Goal: Task Accomplishment & Management: Use online tool/utility

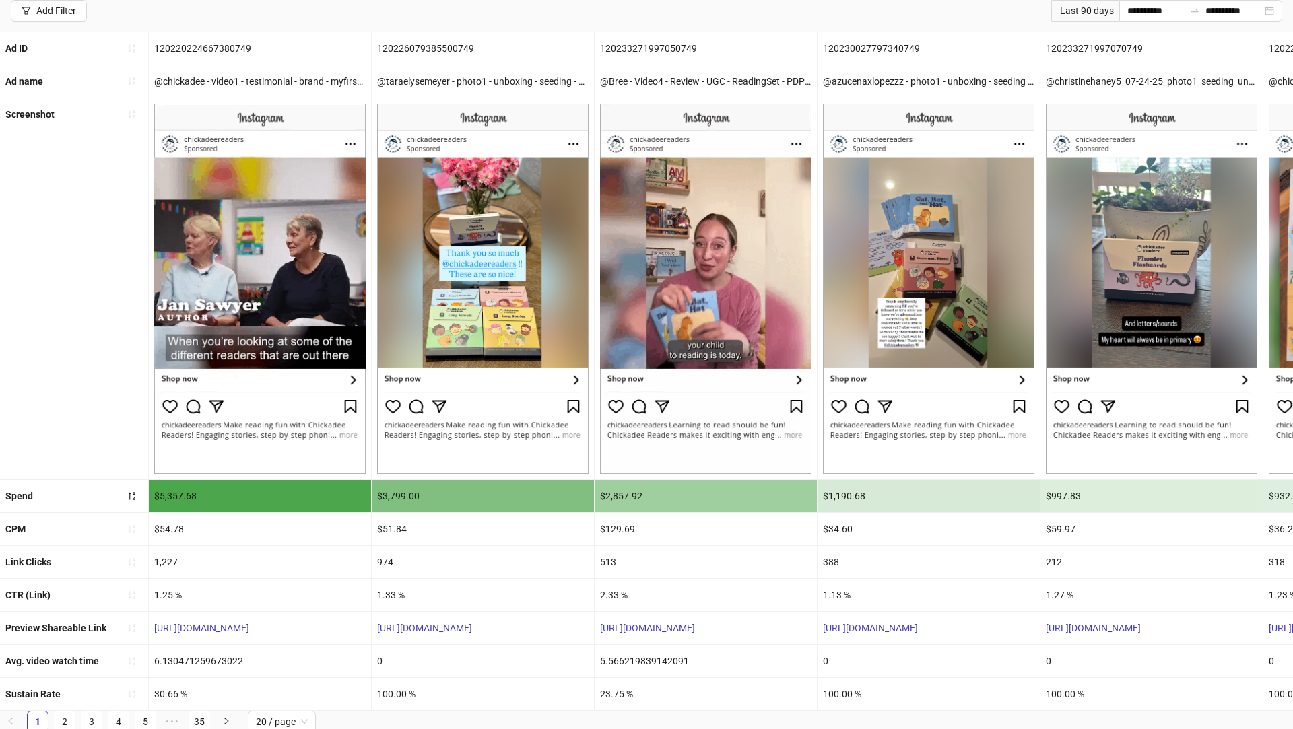
click at [281, 277] on img at bounding box center [259, 289] width 211 height 370
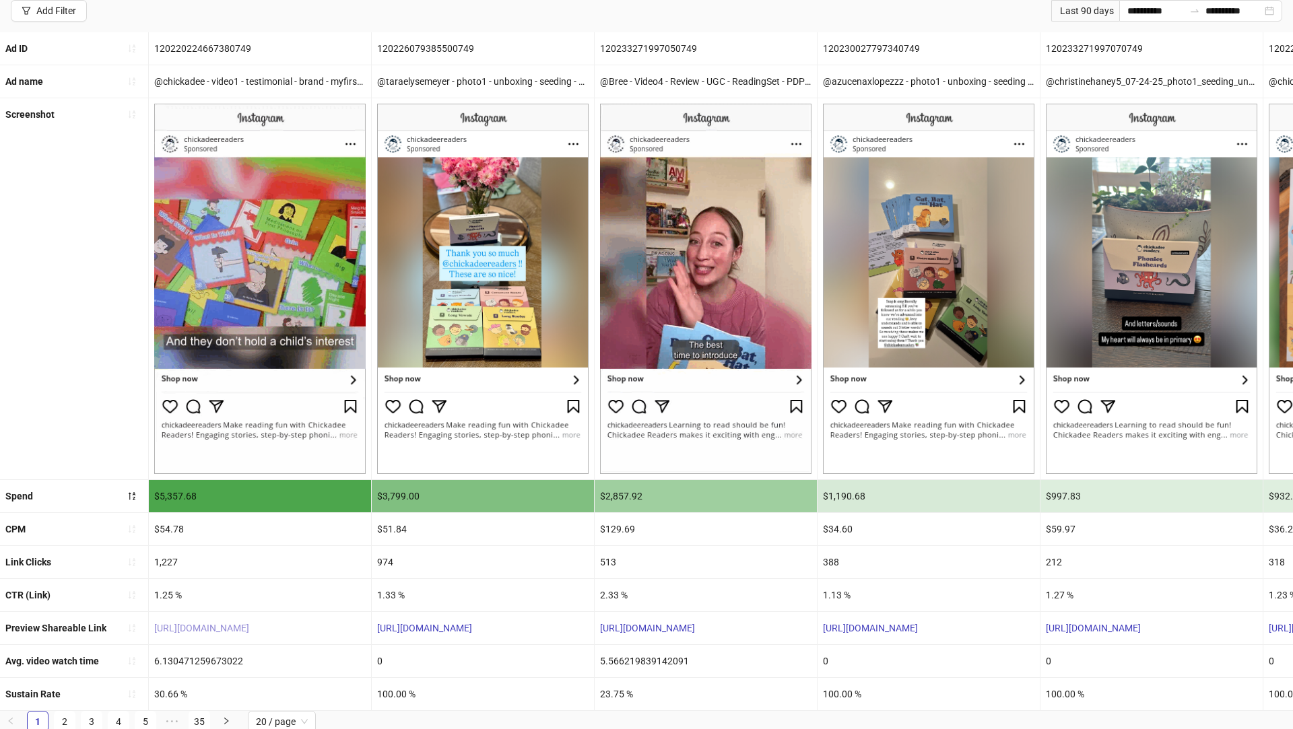
click at [221, 628] on link "[URL][DOMAIN_NAME]" at bounding box center [201, 628] width 95 height 11
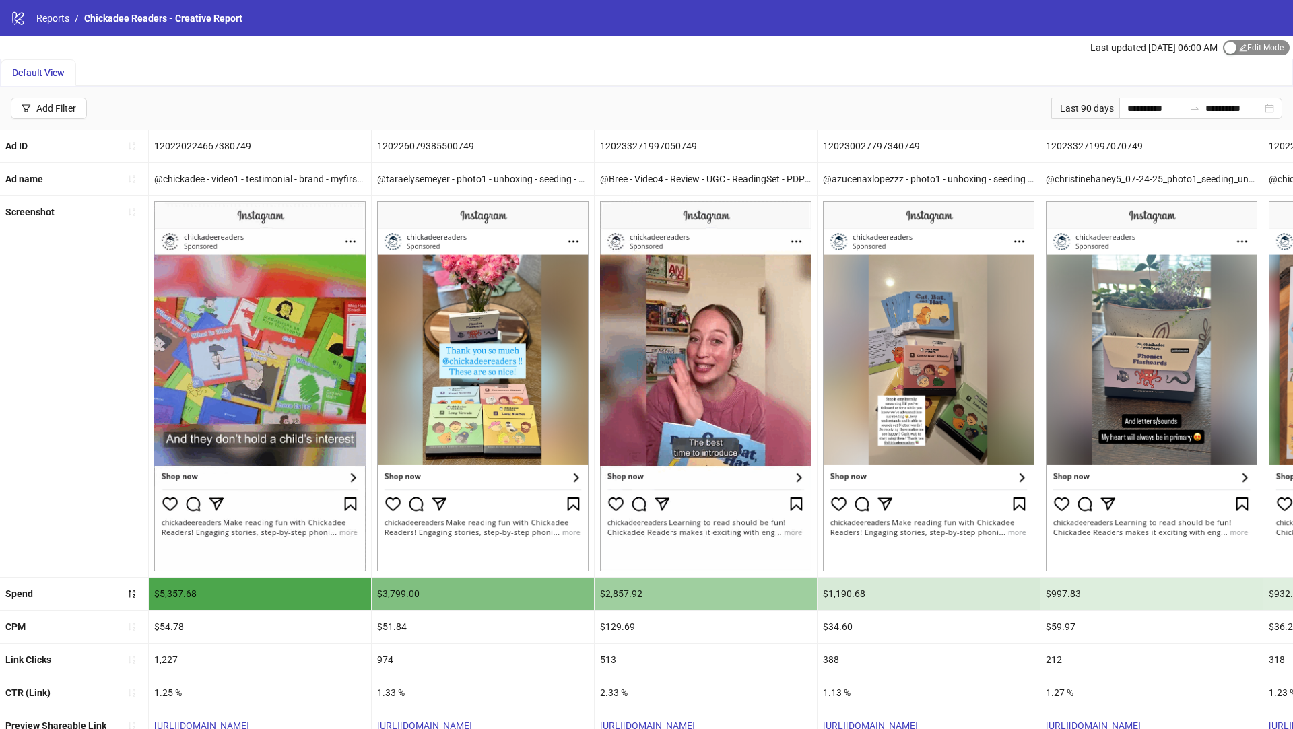
click at [1260, 42] on span "Edit Mode Edit Mode" at bounding box center [1256, 47] width 67 height 15
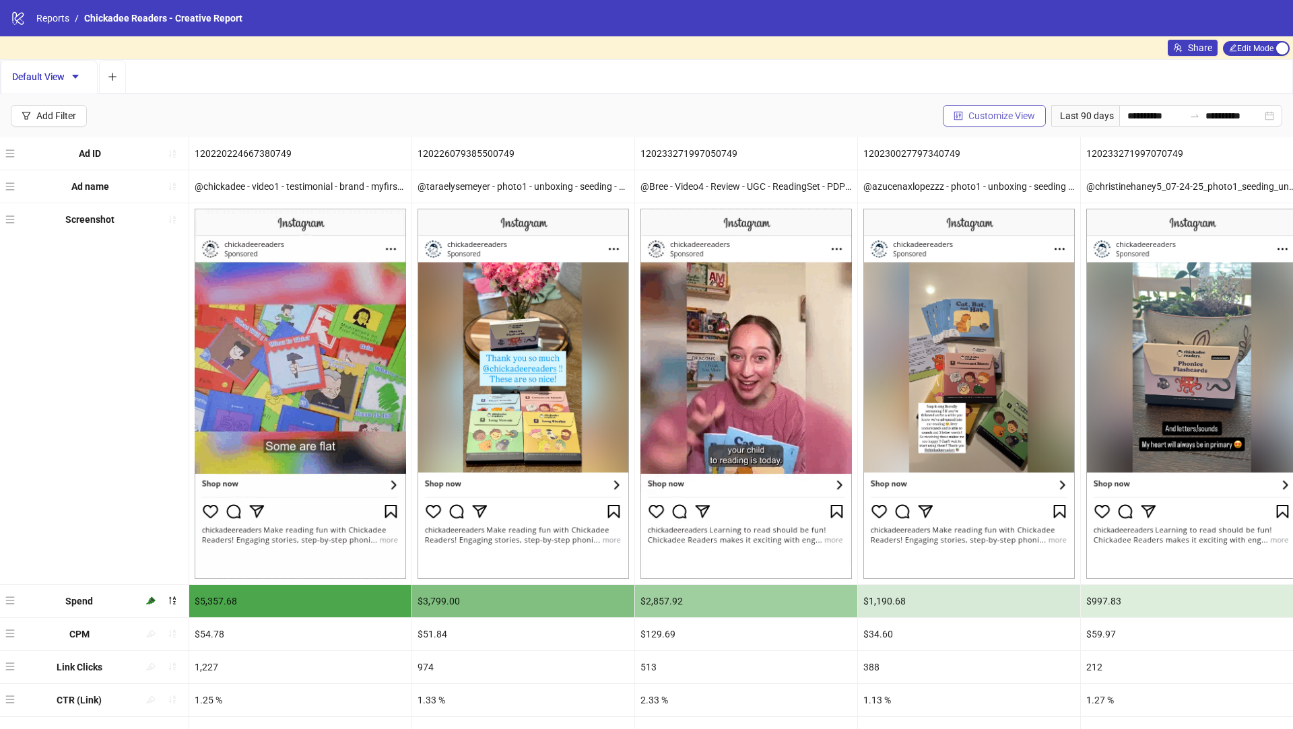
click at [1012, 114] on span "Customize View" at bounding box center [1001, 115] width 67 height 11
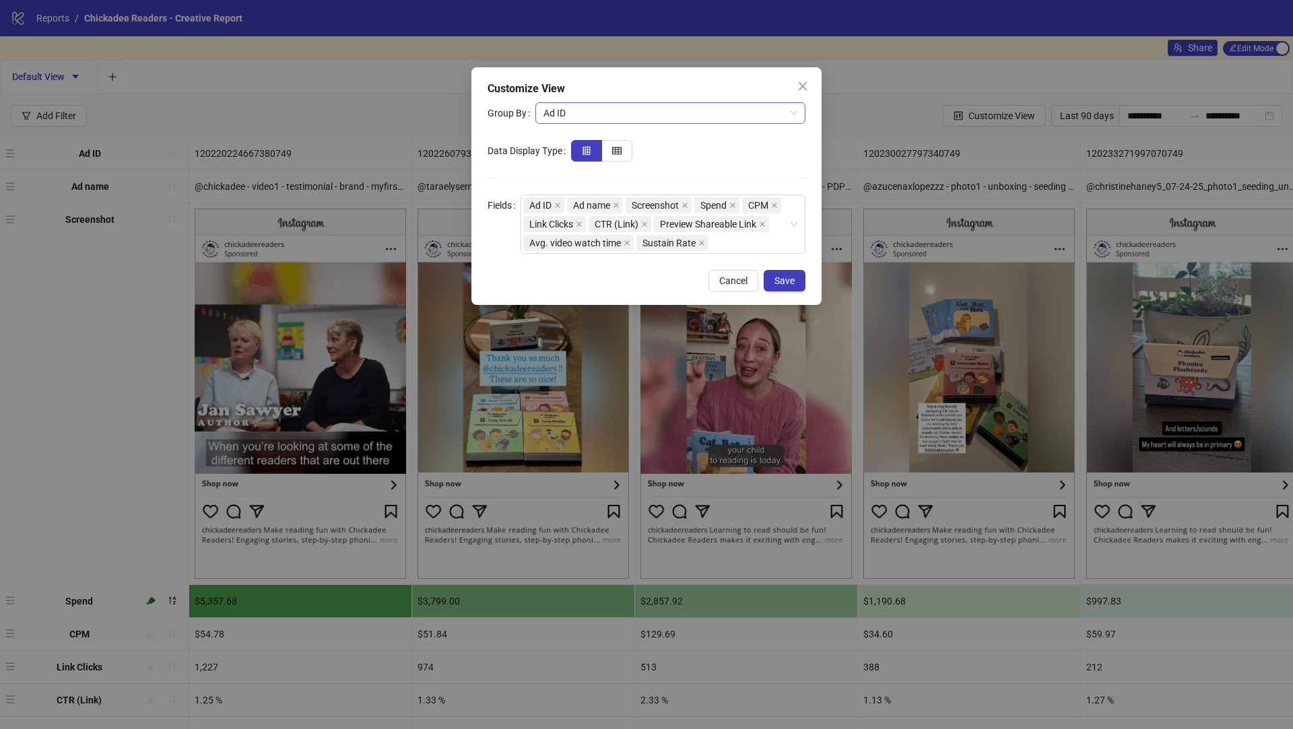
click at [603, 117] on span "Ad ID" at bounding box center [670, 113] width 254 height 20
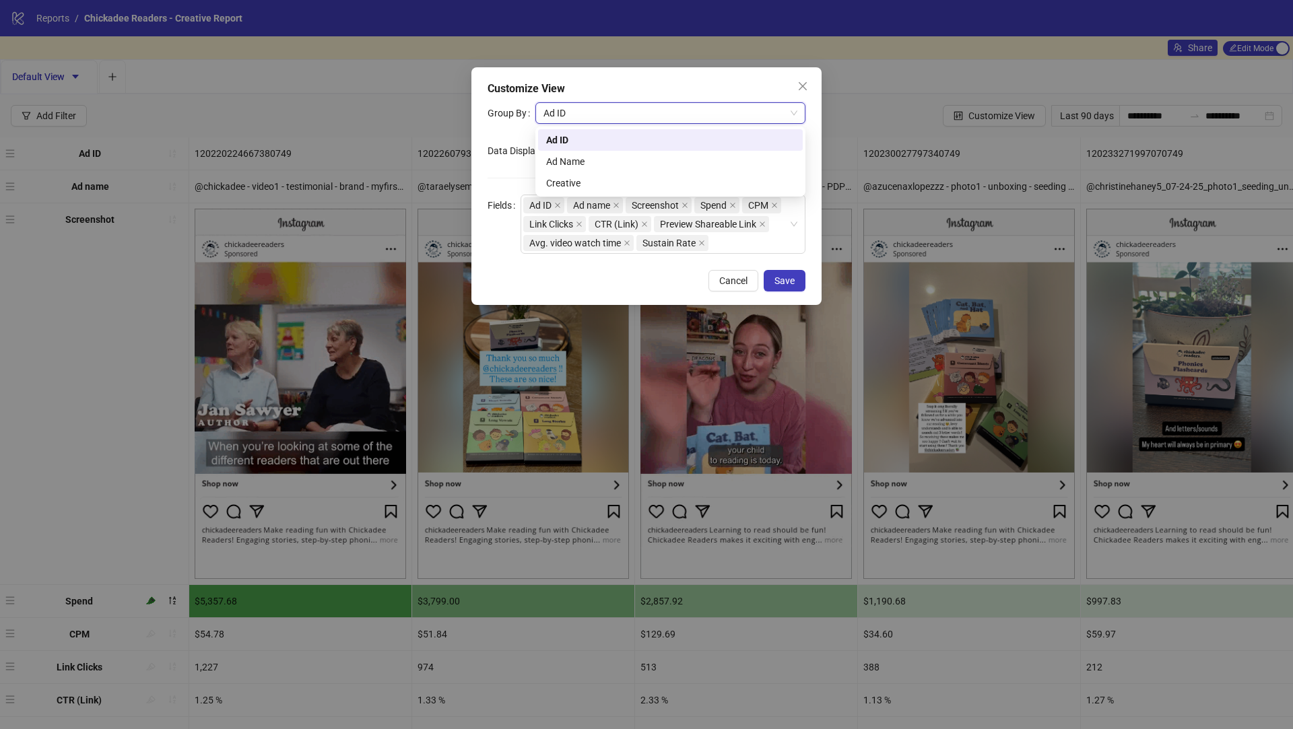
click at [603, 117] on span "Ad ID" at bounding box center [670, 113] width 254 height 20
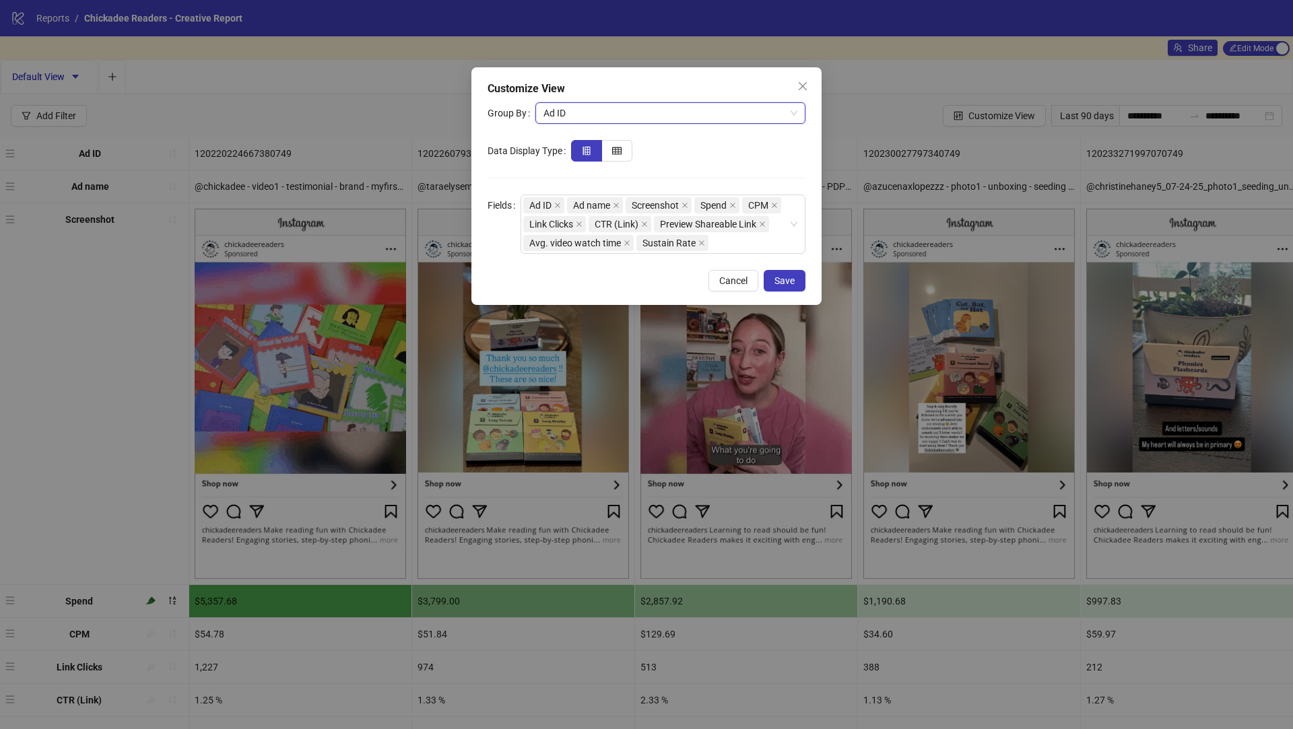
click at [604, 110] on span "Ad ID" at bounding box center [670, 113] width 254 height 20
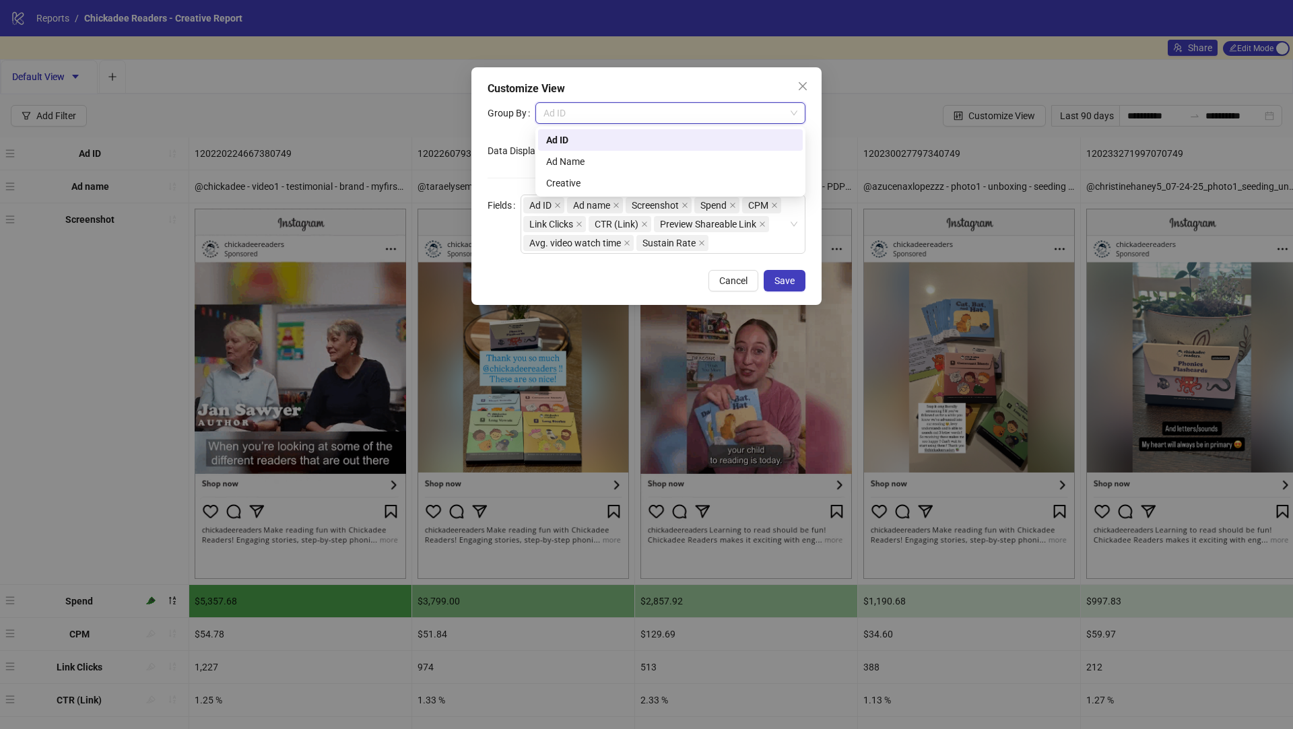
click at [604, 110] on span "Ad ID" at bounding box center [670, 113] width 254 height 20
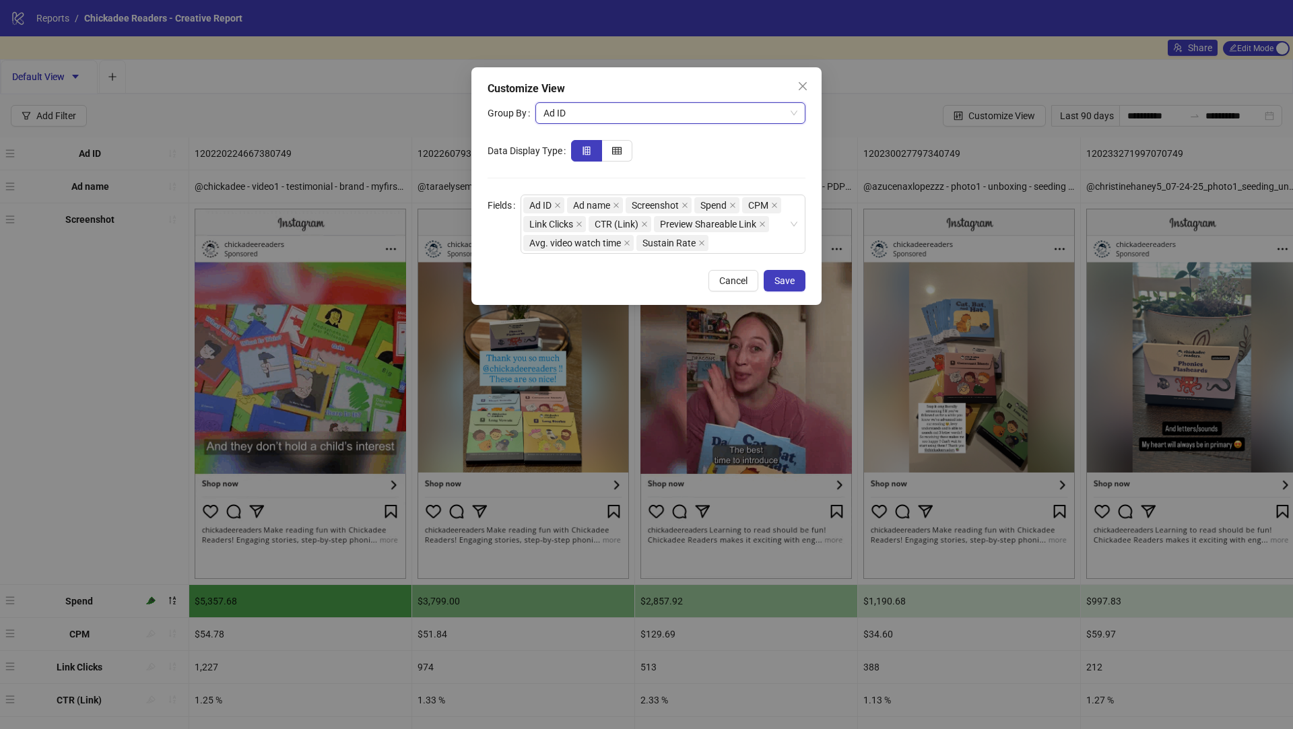
click at [604, 110] on span "Ad ID" at bounding box center [670, 113] width 254 height 20
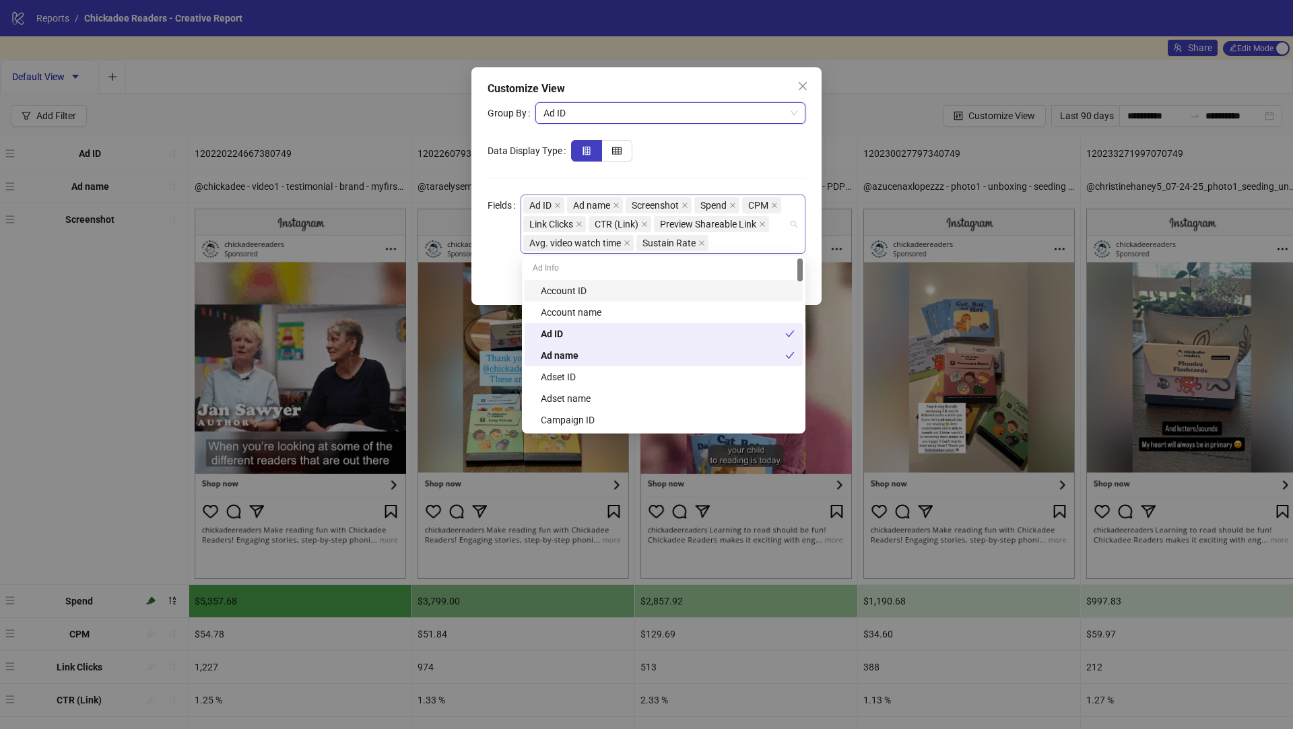
click at [739, 250] on div "Ad ID Ad name Screenshot Spend CPM Link Clicks CTR (Link) Preview Shareable Lin…" at bounding box center [655, 224] width 265 height 57
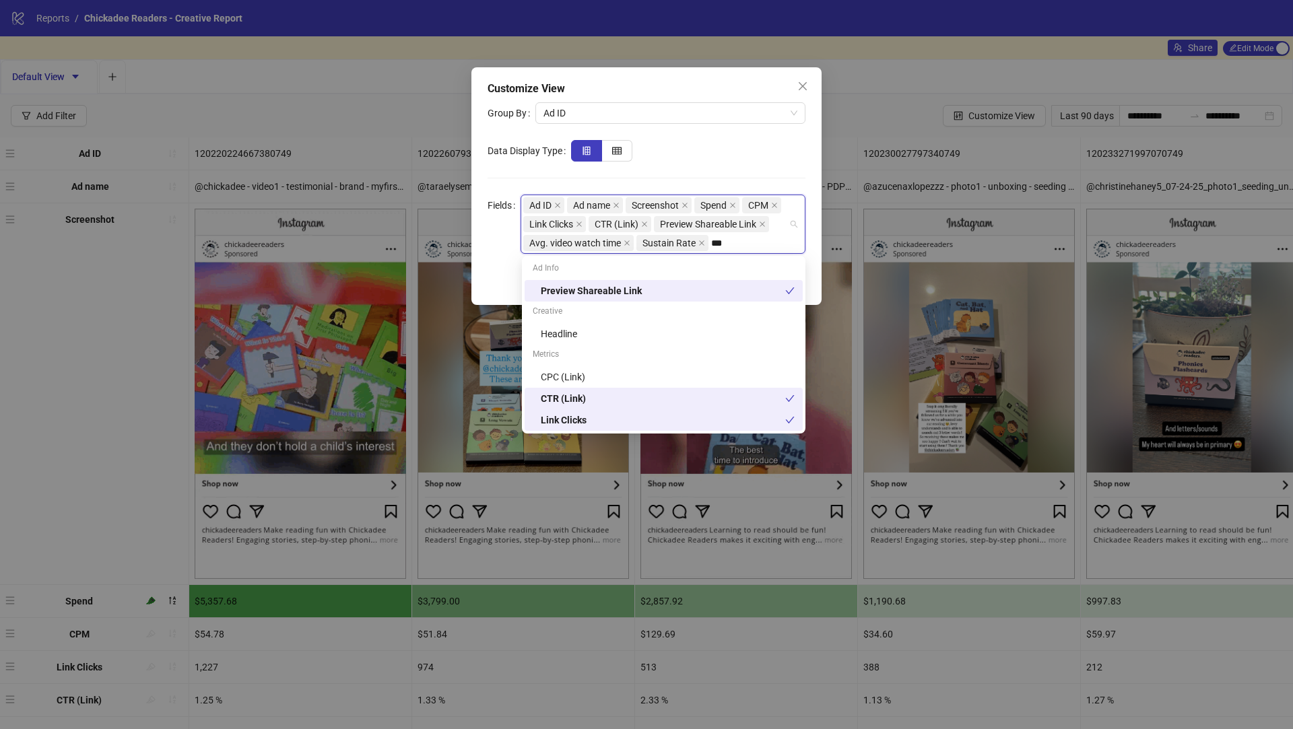
type input "****"
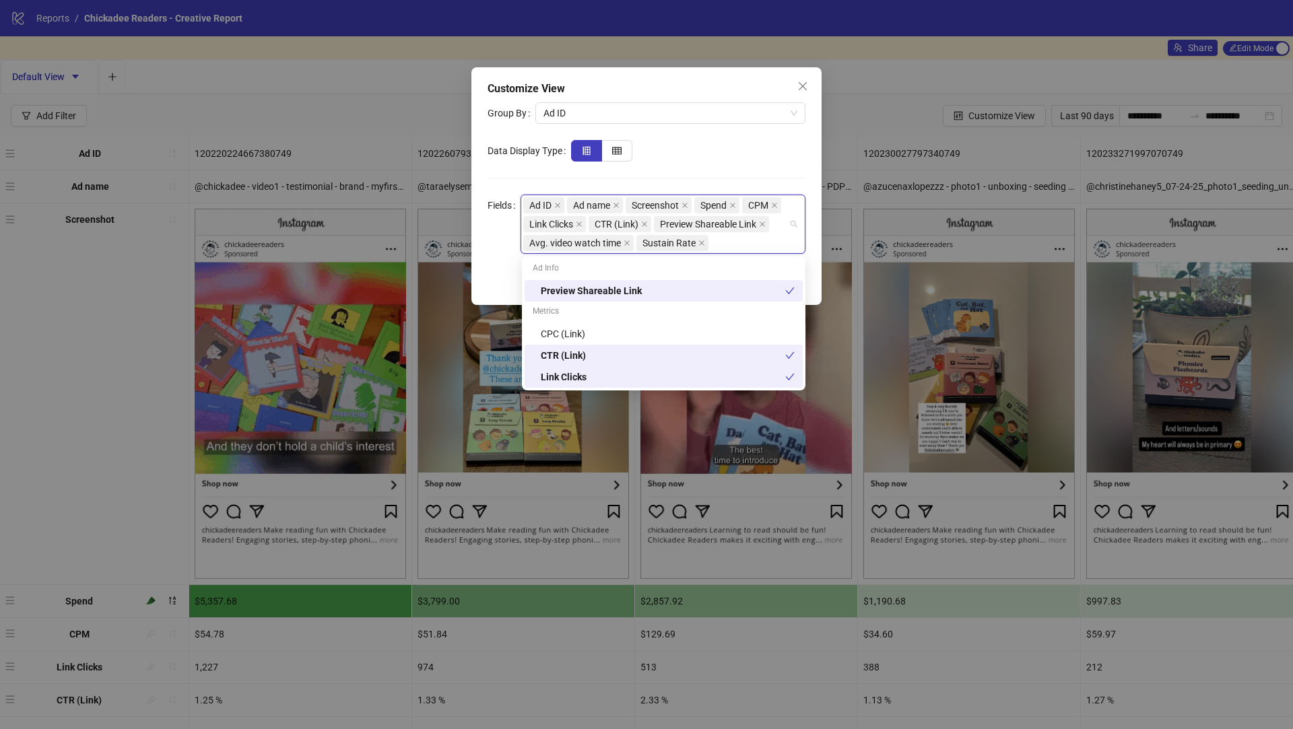
click at [491, 238] on div "Fields" at bounding box center [503, 224] width 33 height 59
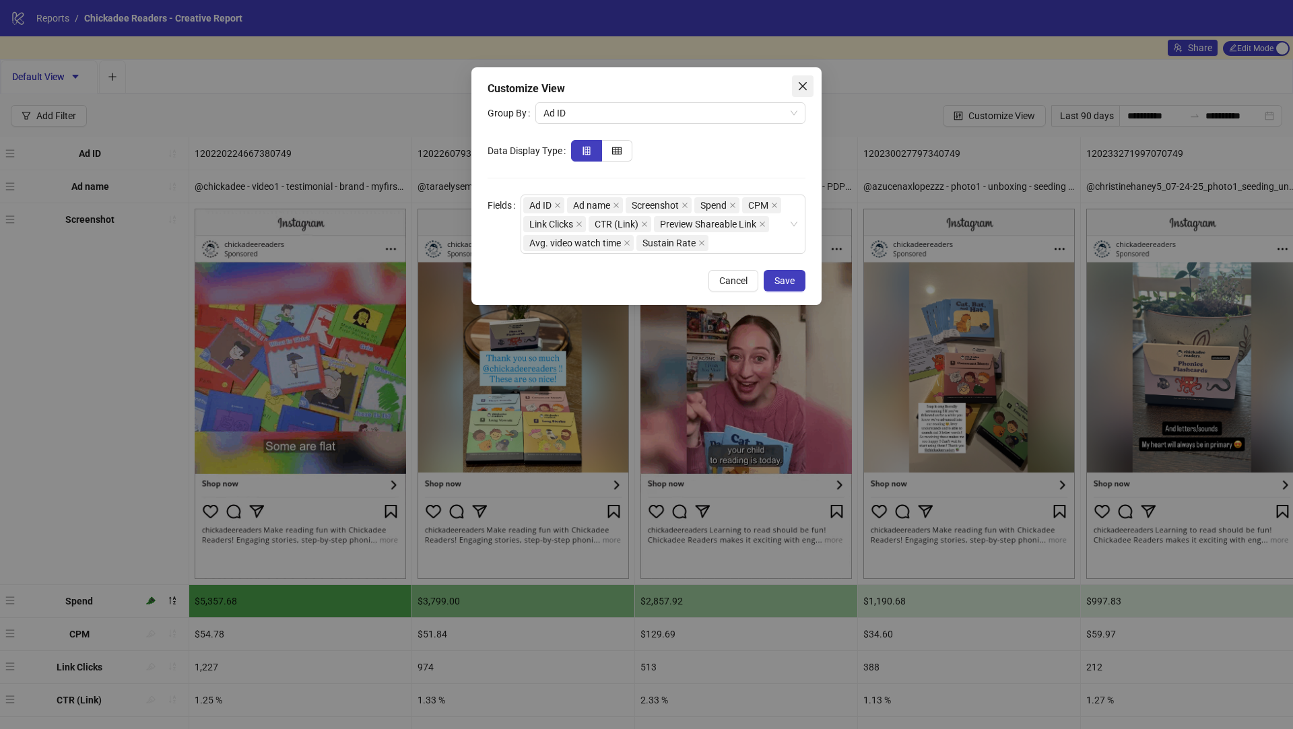
click at [807, 83] on icon "close" at bounding box center [802, 86] width 11 height 11
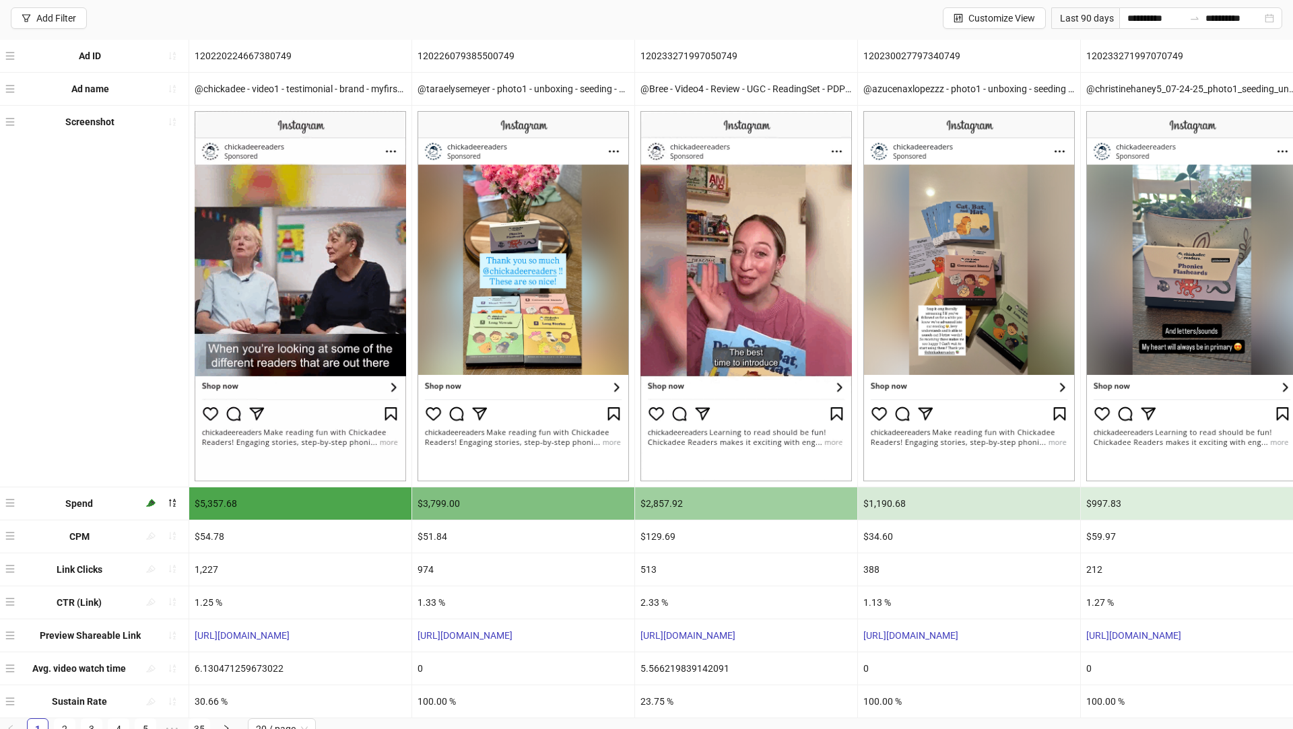
scroll to position [105, 0]
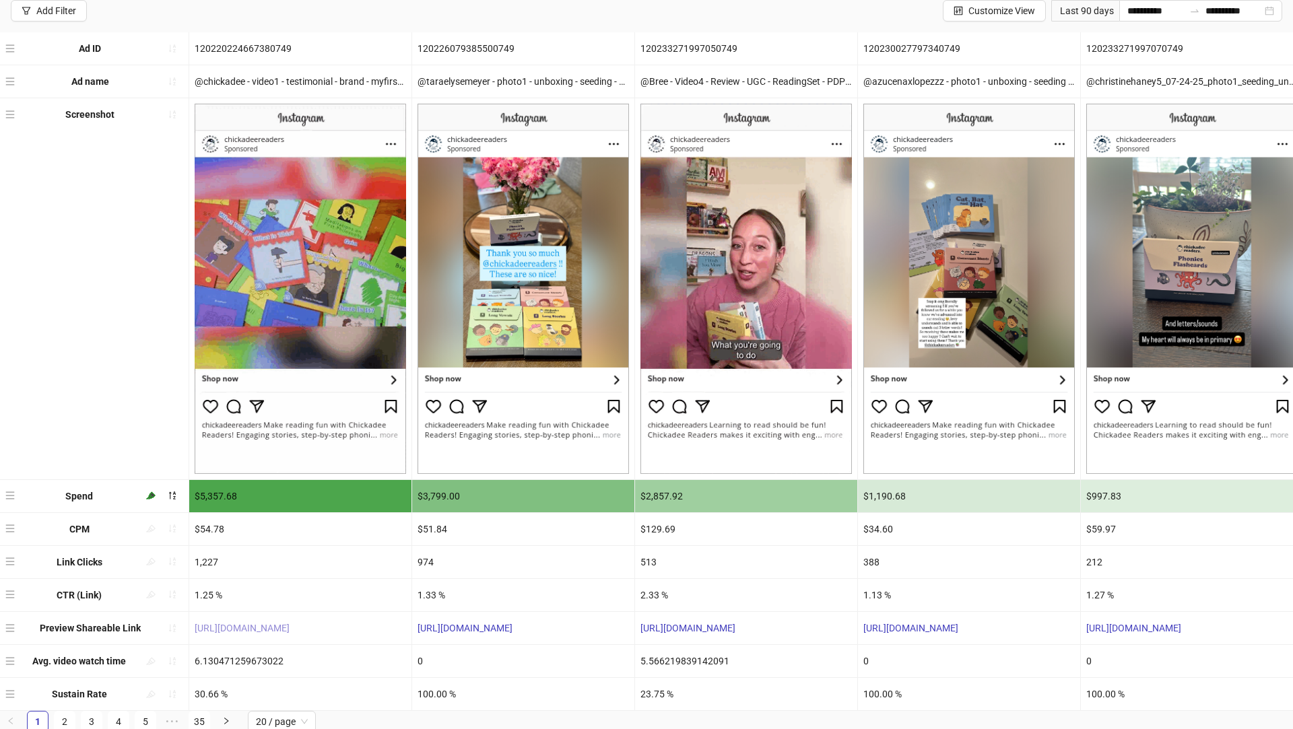
click at [244, 623] on link "[URL][DOMAIN_NAME]" at bounding box center [242, 628] width 95 height 11
